Goal: Information Seeking & Learning: Find contact information

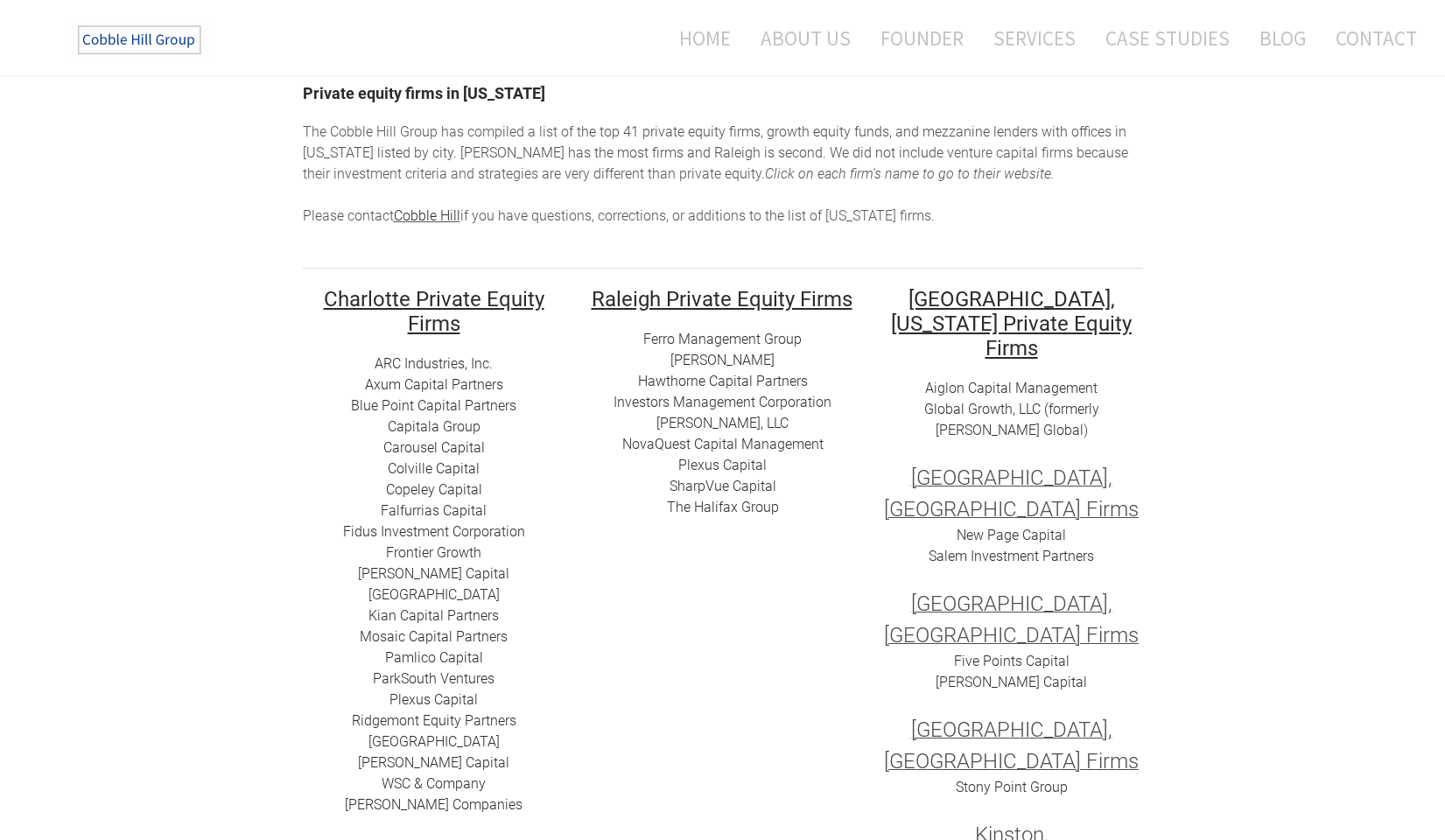
scroll to position [124, 0]
click at [433, 487] on link "Copeley Capital" at bounding box center [433, 487] width 96 height 17
click at [429, 760] on link "[PERSON_NAME] Capital" at bounding box center [433, 759] width 151 height 17
click at [404, 364] on link "ARC I​ndustries, Inc." at bounding box center [433, 361] width 118 height 17
click at [400, 384] on link "Axum Capital Partners" at bounding box center [434, 382] width 139 height 17
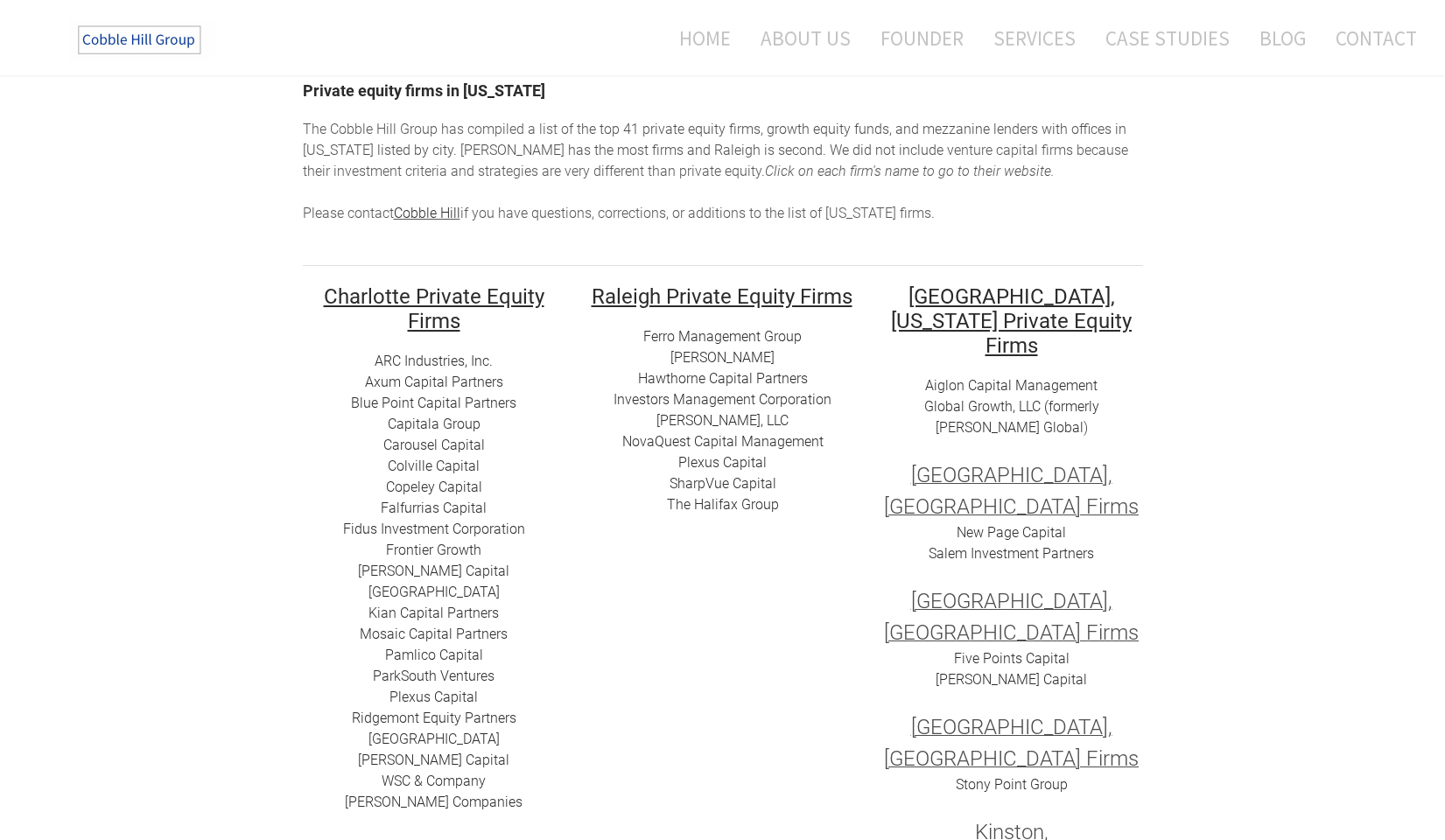
click at [396, 403] on link "​Blue Point Capital Partners" at bounding box center [433, 402] width 165 height 17
click at [419, 424] on link "Capitala Group​" at bounding box center [433, 424] width 92 height 17
click at [400, 632] on link "Mosaic Capital Partners" at bounding box center [433, 633] width 148 height 17
click at [420, 737] on link "​[GEOGRAPHIC_DATA]" at bounding box center [434, 739] width 131 height 17
click at [406, 507] on link "​Falfurrias Capital" at bounding box center [433, 508] width 106 height 17
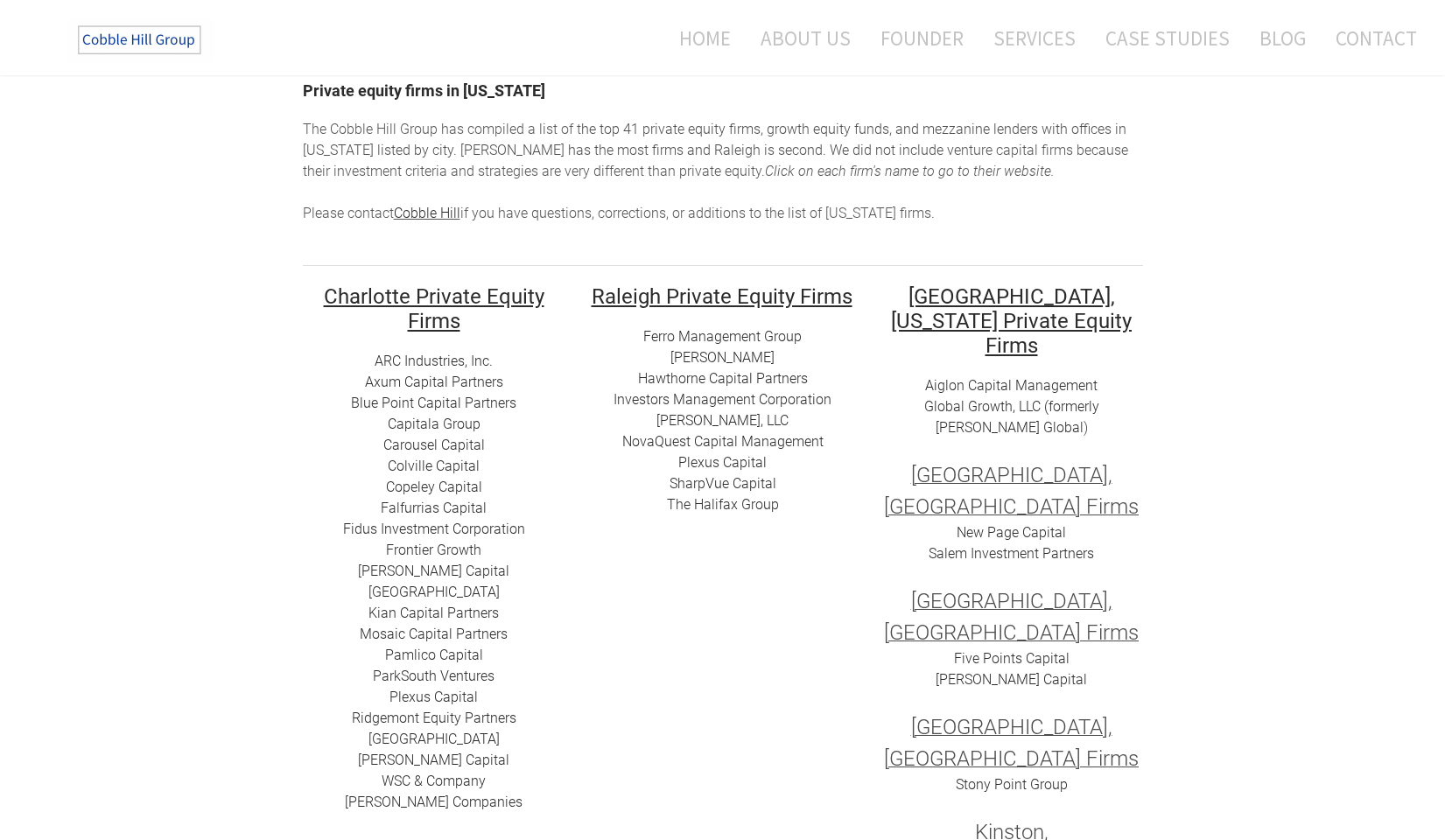
click at [423, 595] on link "[GEOGRAPHIC_DATA]" at bounding box center [434, 591] width 131 height 17
click at [451, 655] on link "​Pamlico Capital" at bounding box center [434, 654] width 98 height 17
